Goal: Find specific page/section: Find specific page/section

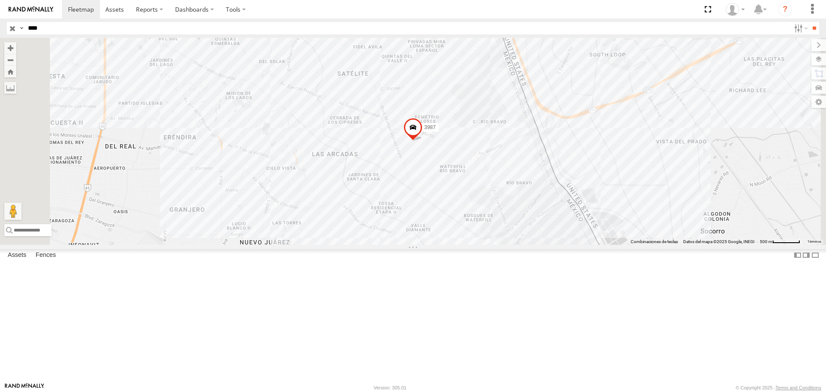
click at [122, 27] on input "****" at bounding box center [408, 28] width 766 height 12
type input "****"
click at [809, 22] on input "**" at bounding box center [814, 28] width 10 height 12
